Goal: Task Accomplishment & Management: Manage account settings

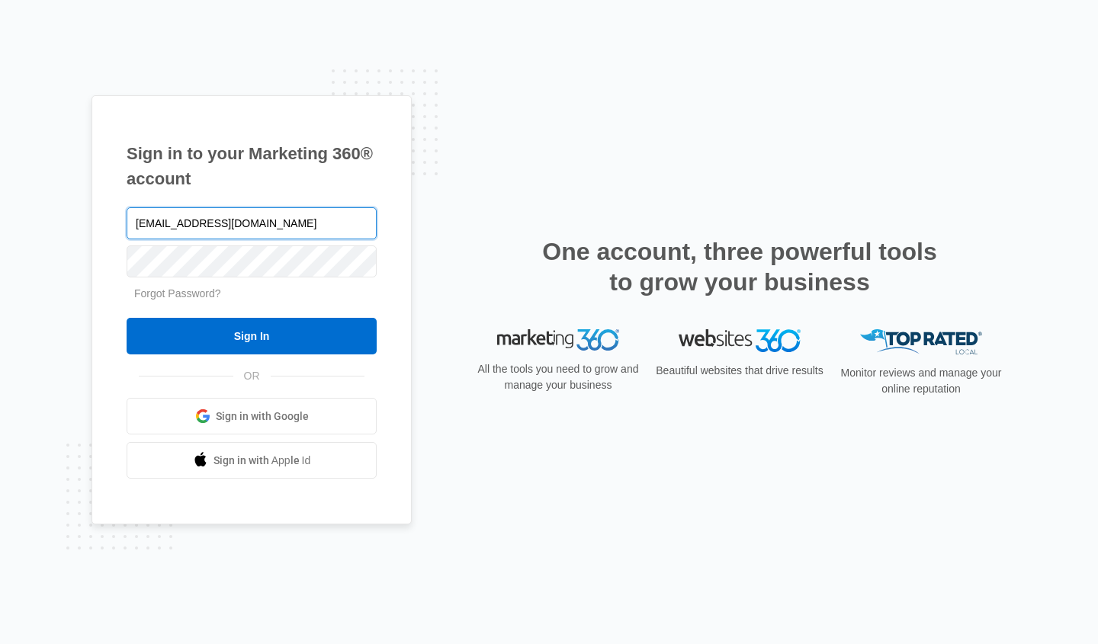
type input "[EMAIL_ADDRESS][DOMAIN_NAME]"
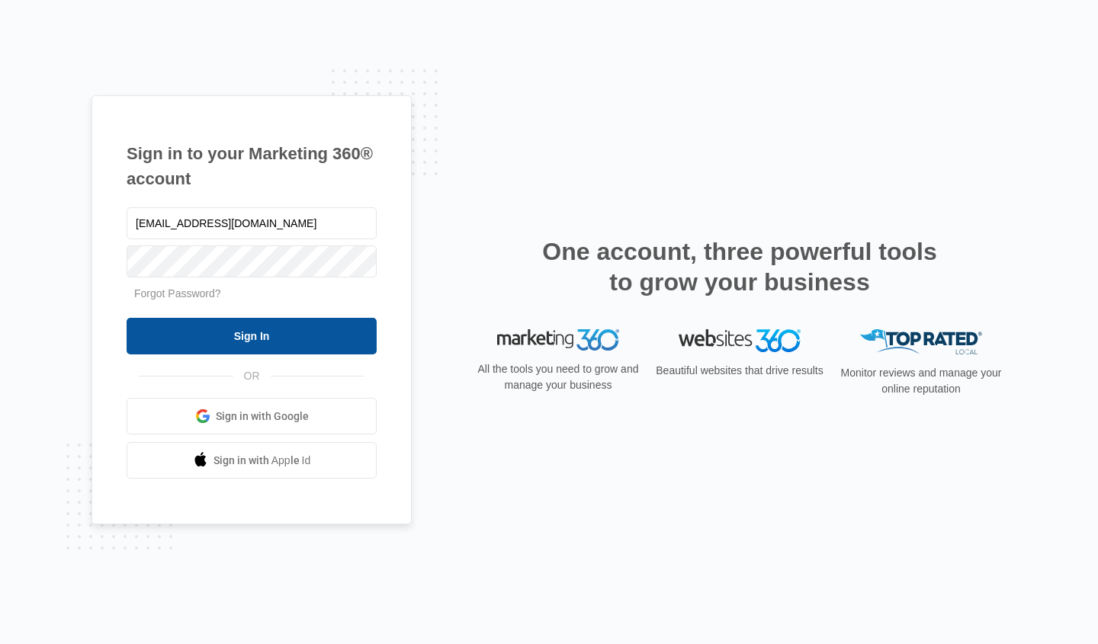
click at [236, 337] on input "Sign In" at bounding box center [252, 336] width 250 height 37
